Goal: Task Accomplishment & Management: Use online tool/utility

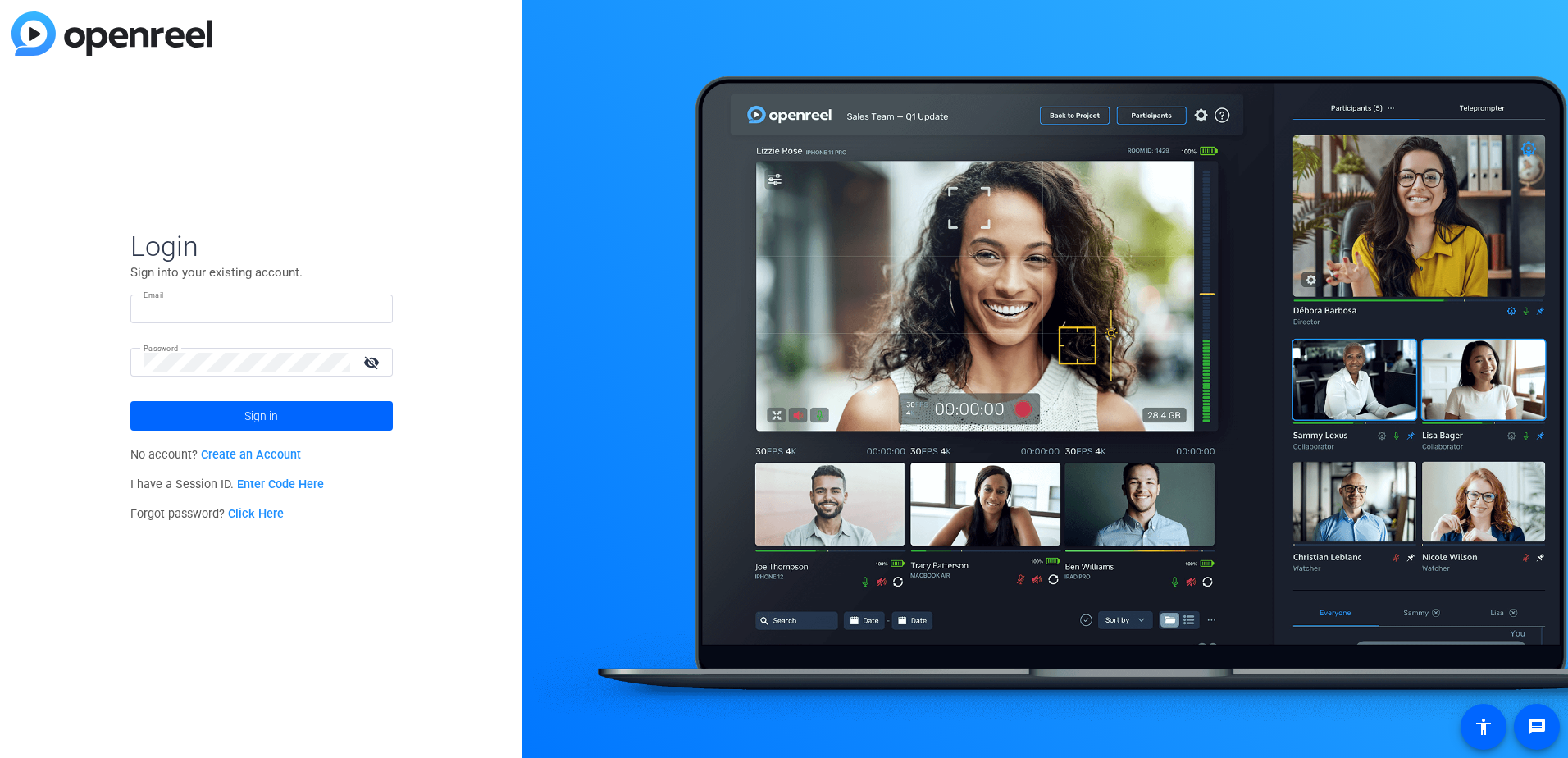
type input "[PERSON_NAME][EMAIL_ADDRESS][PERSON_NAME][PERSON_NAME][DOMAIN_NAME]"
click at [201, 422] on span at bounding box center [261, 416] width 262 height 39
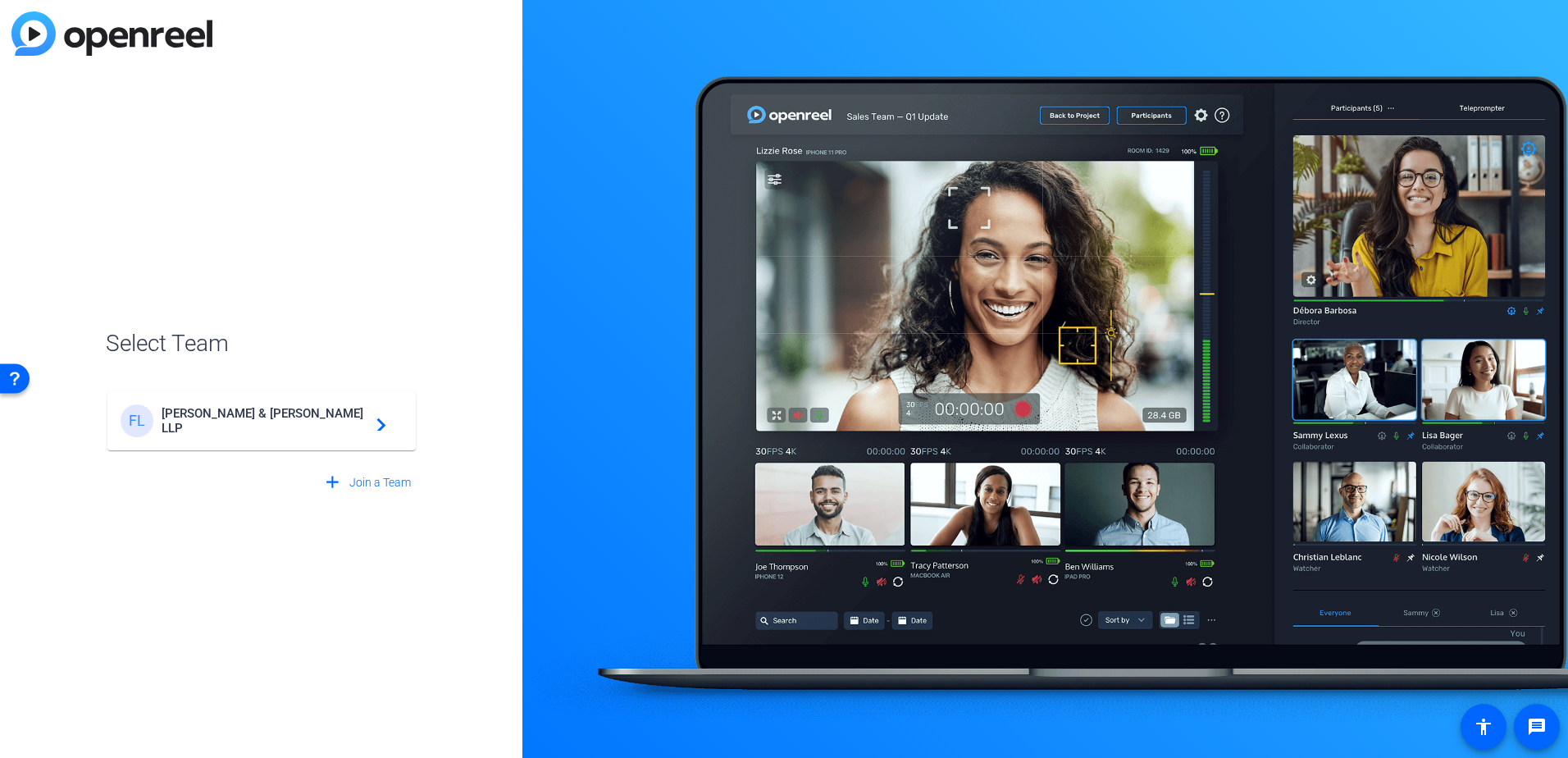
click at [285, 429] on div "FL [PERSON_NAME] & [PERSON_NAME] LLP navigate_next" at bounding box center [261, 420] width 282 height 33
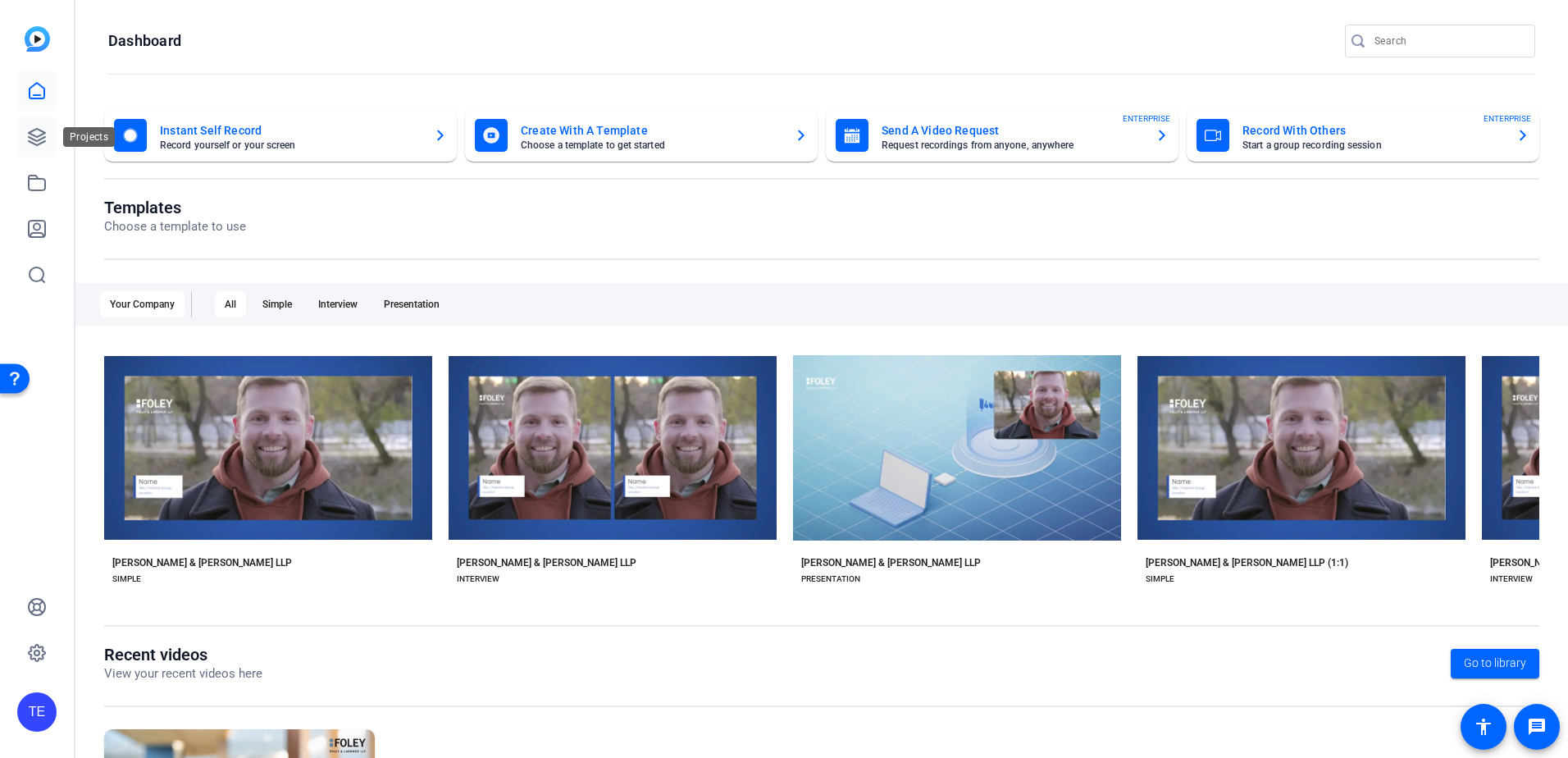
click at [39, 141] on icon at bounding box center [36, 137] width 20 height 20
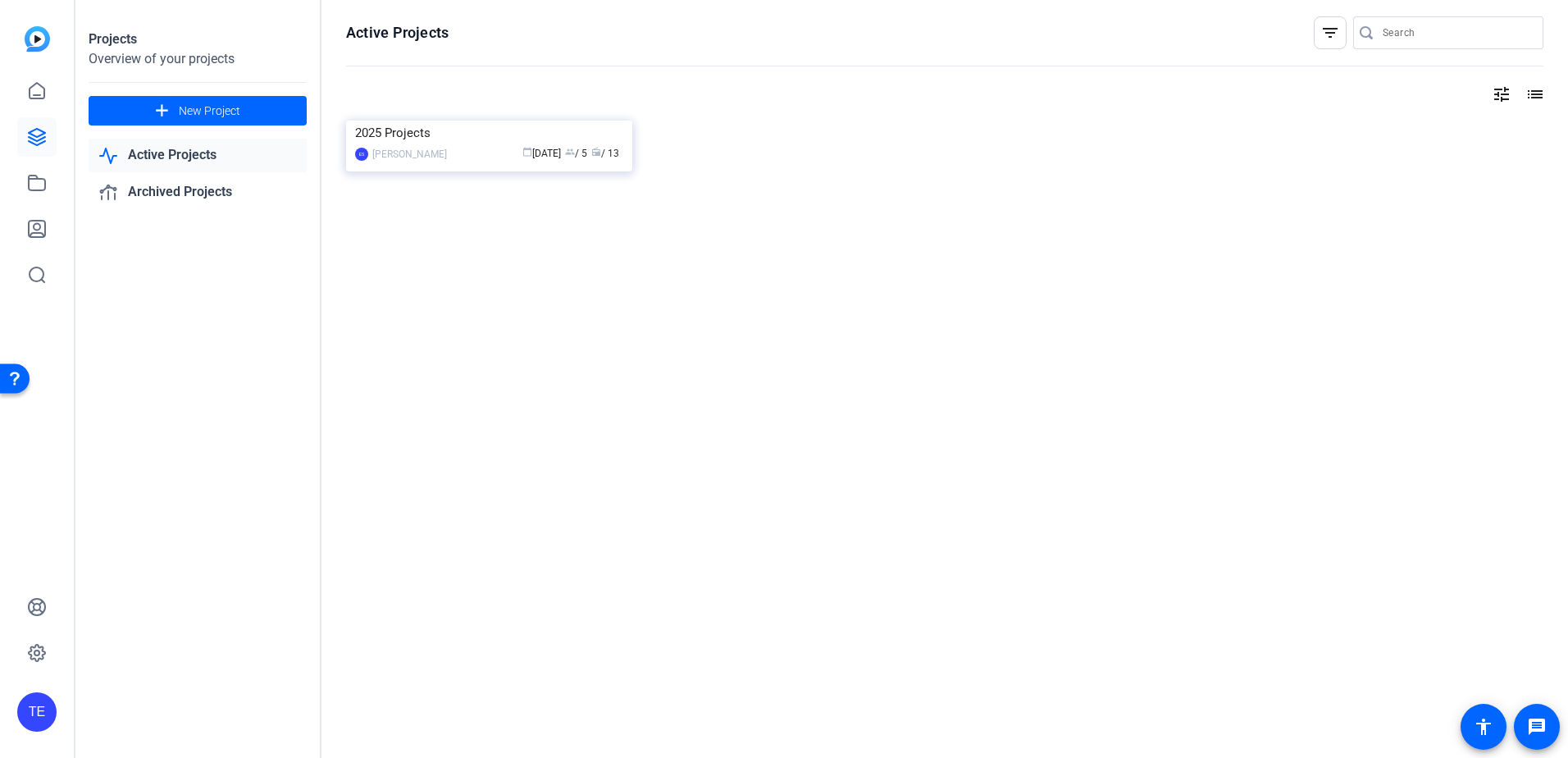
click at [1499, 689] on div "Active Projects filter_list tune list 2025 Projects ES [PERSON_NAME] calendar_t…" at bounding box center [944, 379] width 1246 height 758
click at [46, 181] on icon at bounding box center [37, 183] width 17 height 15
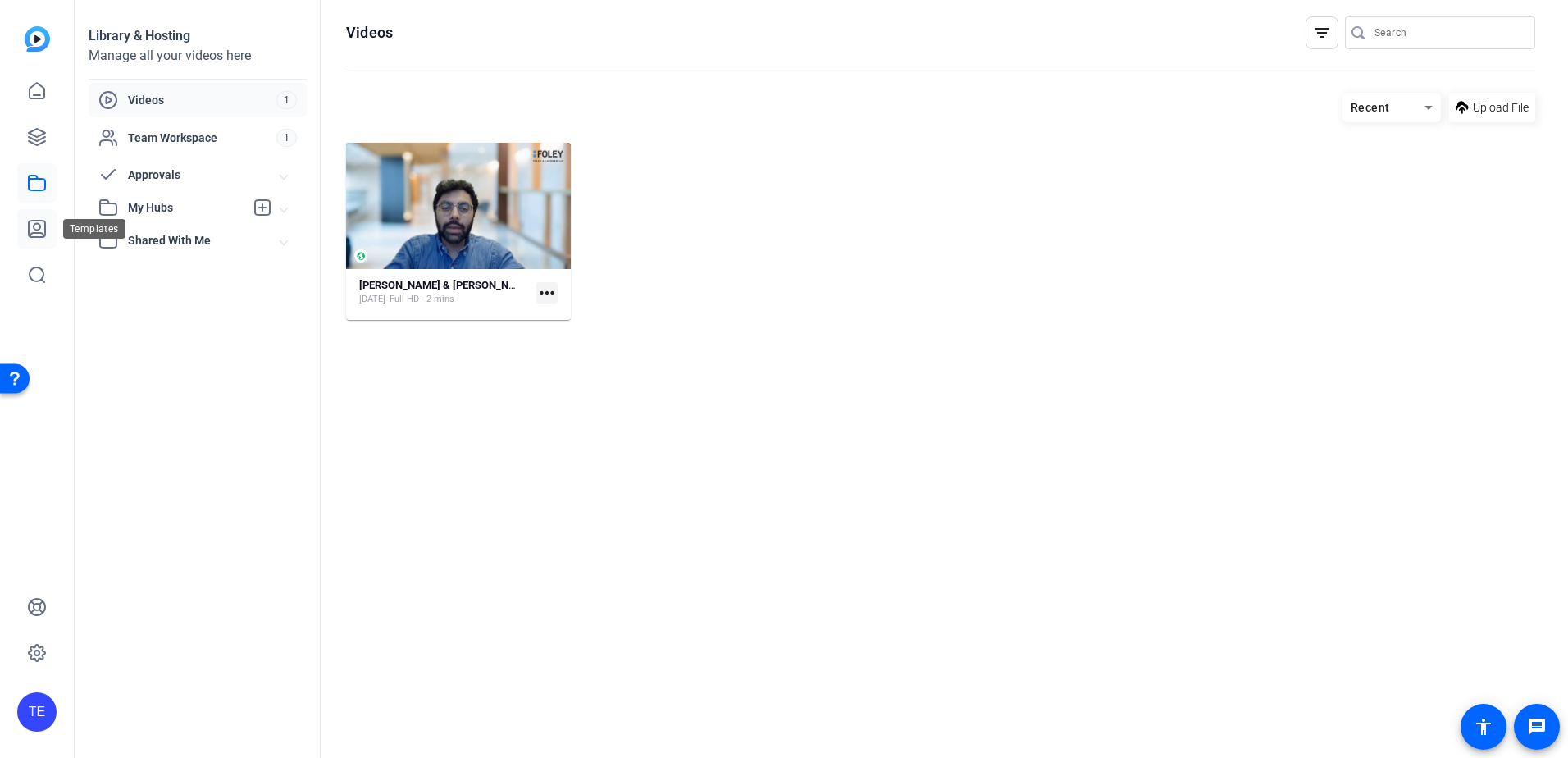
click at [33, 221] on icon at bounding box center [37, 229] width 17 height 17
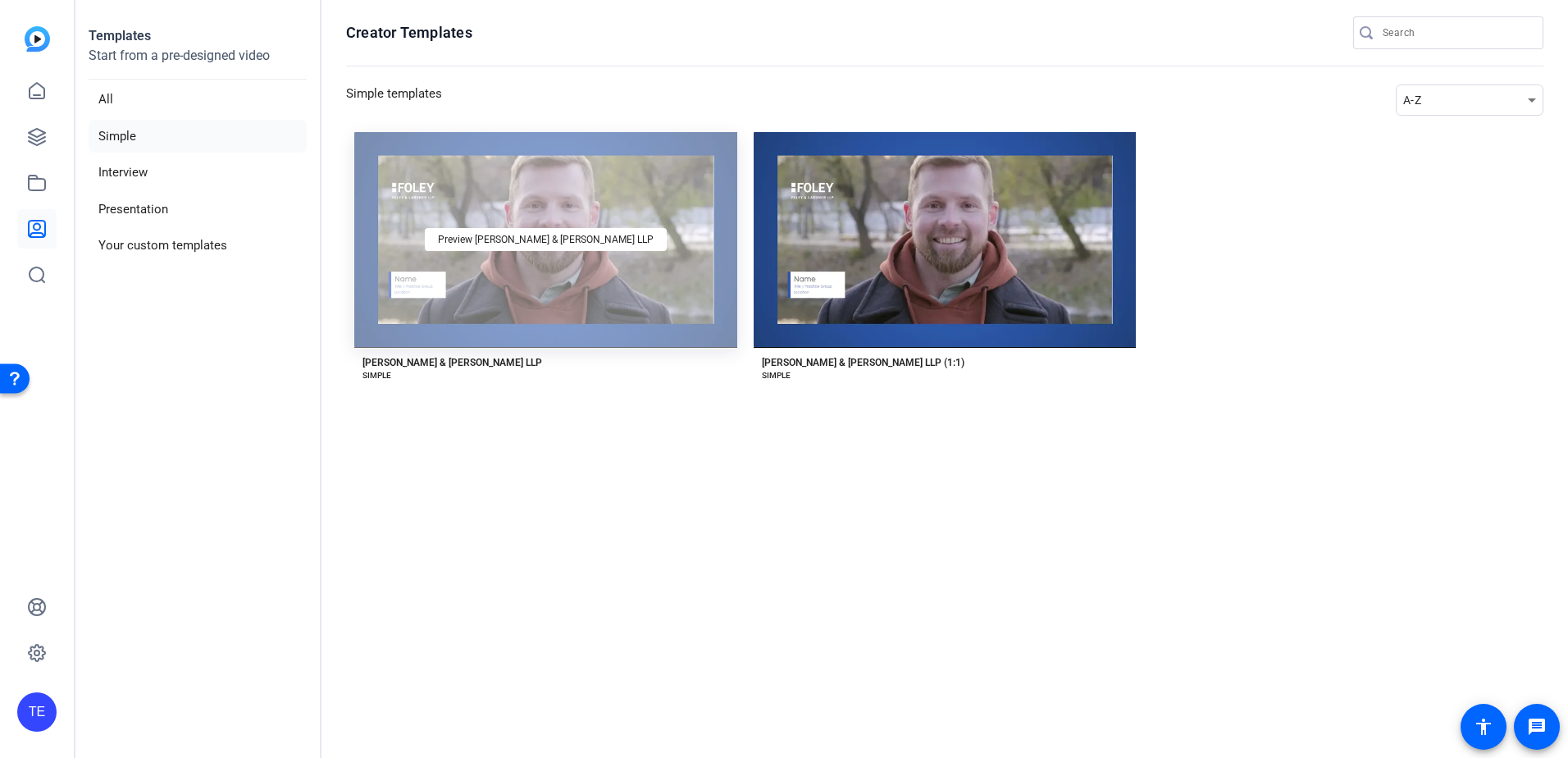
click at [590, 211] on div "Preview [PERSON_NAME] & [PERSON_NAME] LLP" at bounding box center [546, 240] width 383 height 216
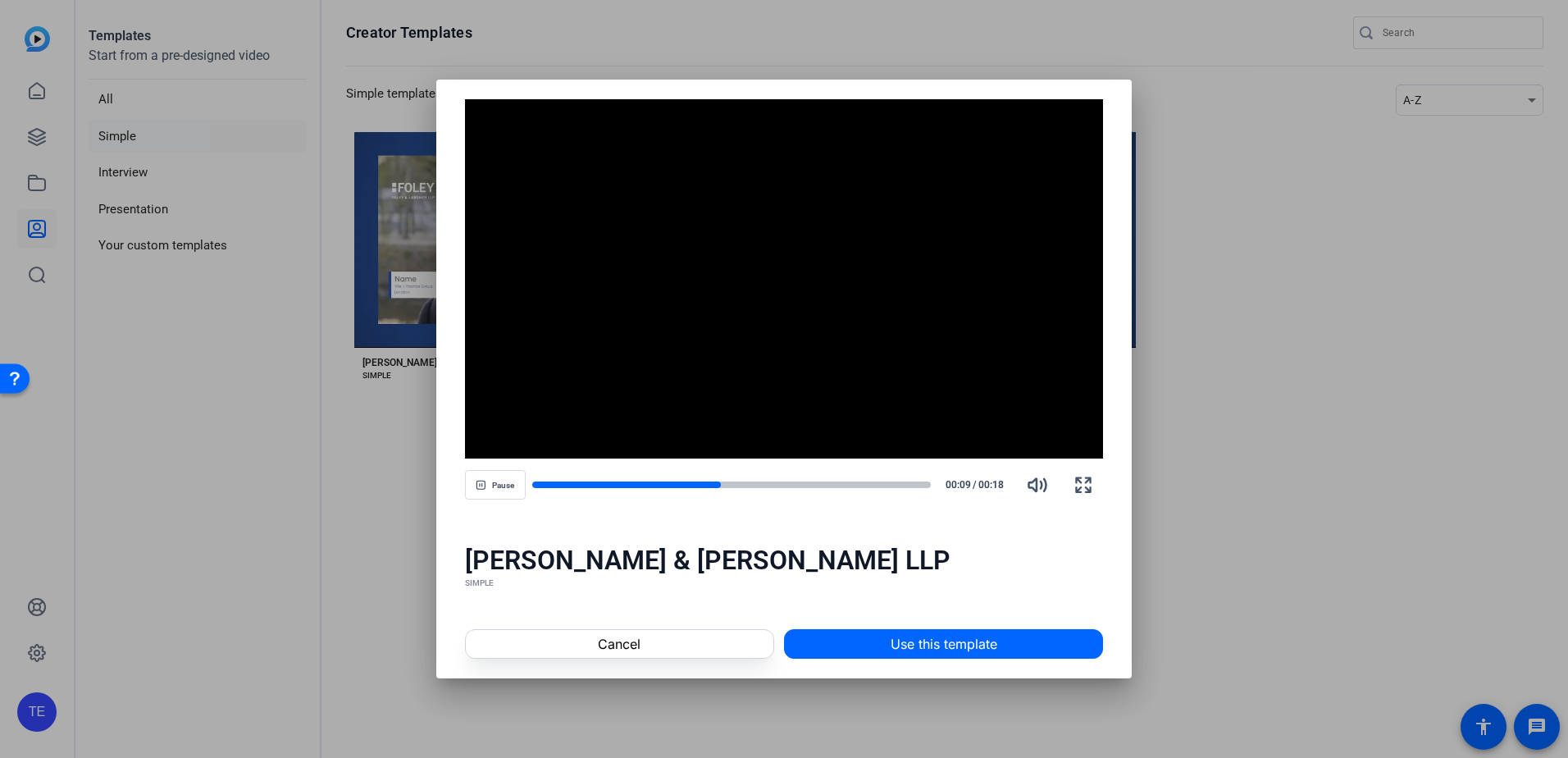
click at [1191, 539] on div at bounding box center [784, 379] width 1568 height 758
